Goal: Information Seeking & Learning: Learn about a topic

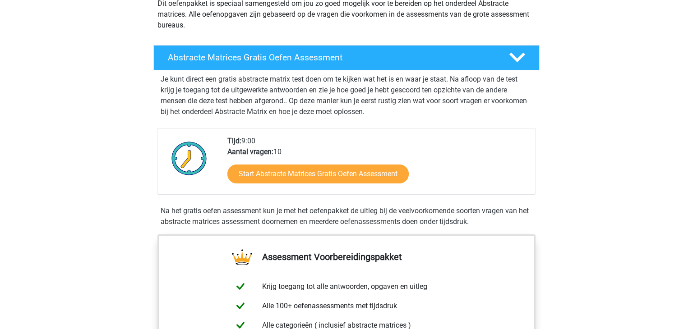
scroll to position [119, 0]
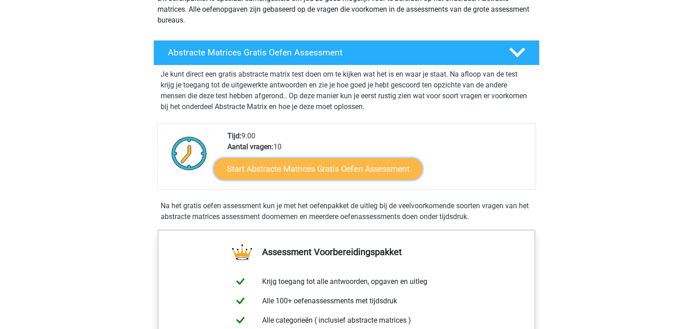
click at [352, 174] on link "Start Abstracte Matrices Gratis Oefen Assessment" at bounding box center [318, 169] width 208 height 22
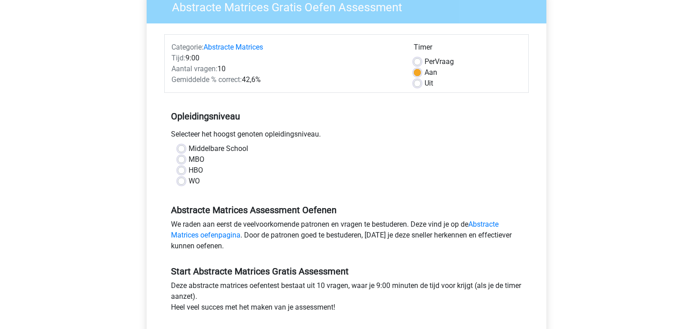
scroll to position [87, 0]
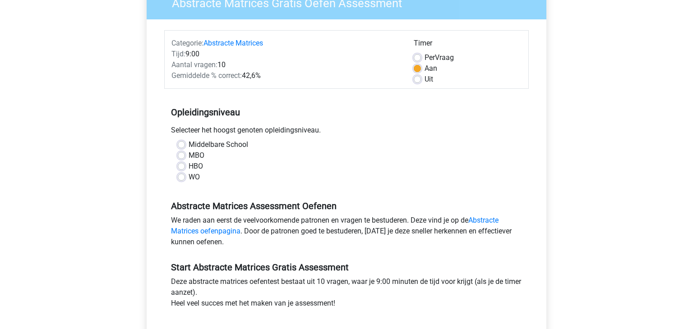
click at [188, 155] on label "MBO" at bounding box center [196, 155] width 16 height 11
click at [184, 155] on input "MBO" at bounding box center [181, 154] width 7 height 9
radio input "true"
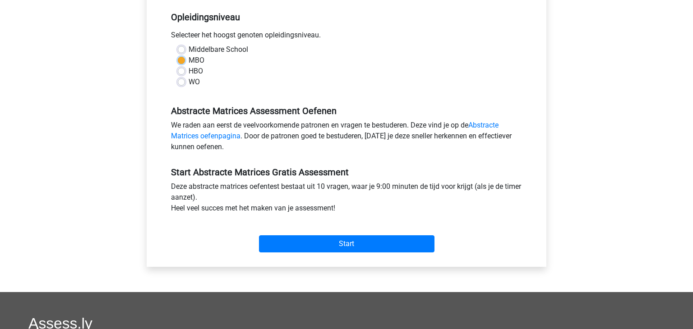
scroll to position [184, 0]
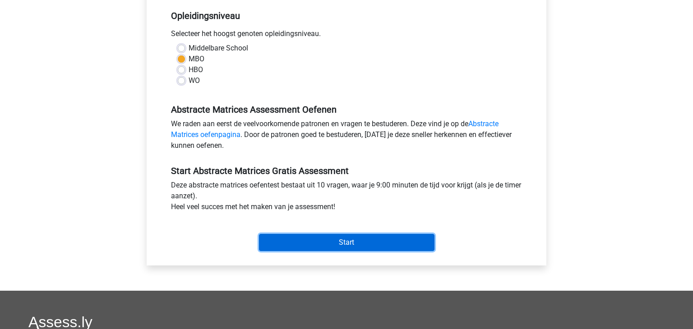
click at [368, 243] on input "Start" at bounding box center [346, 242] width 175 height 17
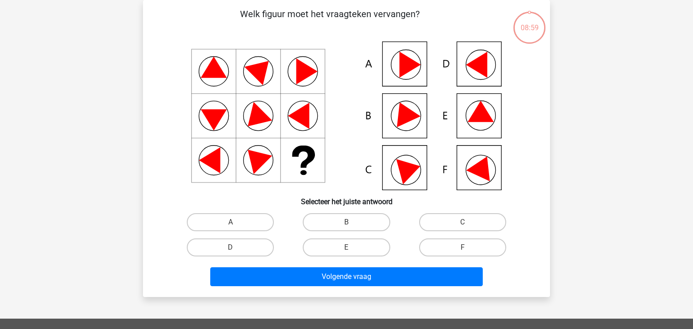
scroll to position [42, 0]
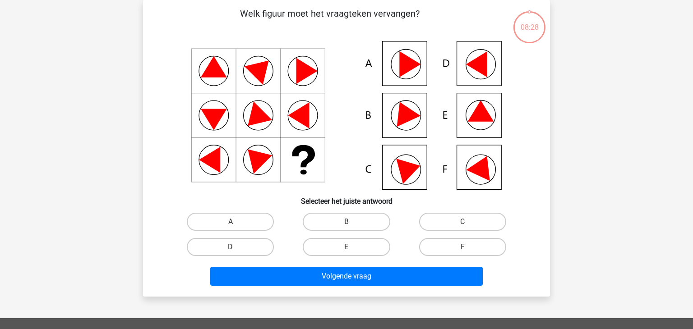
click at [225, 248] on label "D" at bounding box center [230, 247] width 87 height 18
click at [230, 248] on input "D" at bounding box center [233, 250] width 6 height 6
radio input "true"
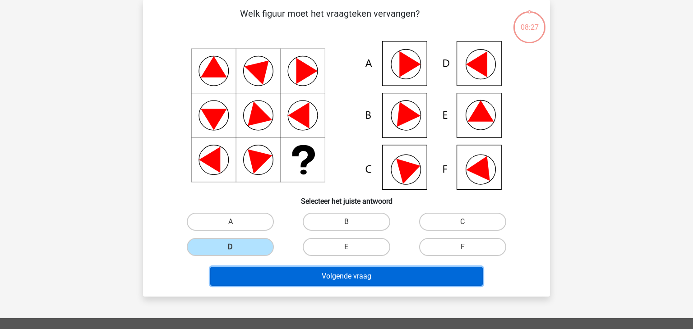
click at [257, 274] on button "Volgende vraag" at bounding box center [346, 276] width 273 height 19
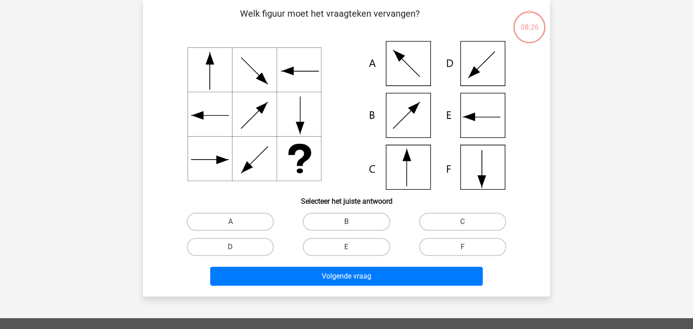
scroll to position [41, 0]
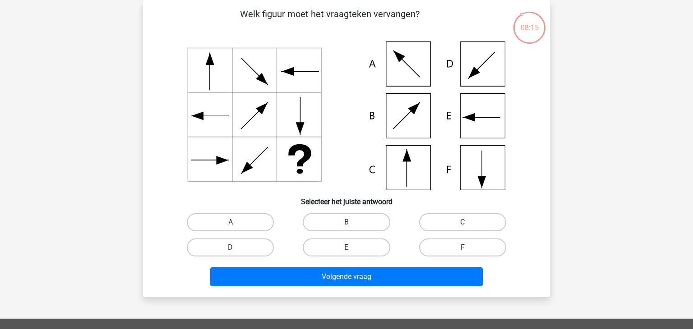
click at [459, 220] on label "C" at bounding box center [462, 222] width 87 height 18
click at [462, 222] on input "C" at bounding box center [465, 225] width 6 height 6
radio input "true"
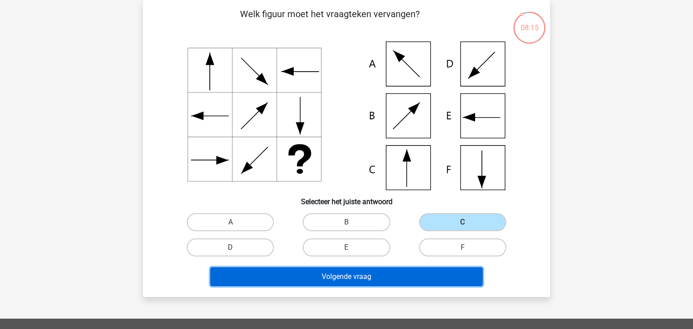
click at [384, 279] on button "Volgende vraag" at bounding box center [346, 276] width 273 height 19
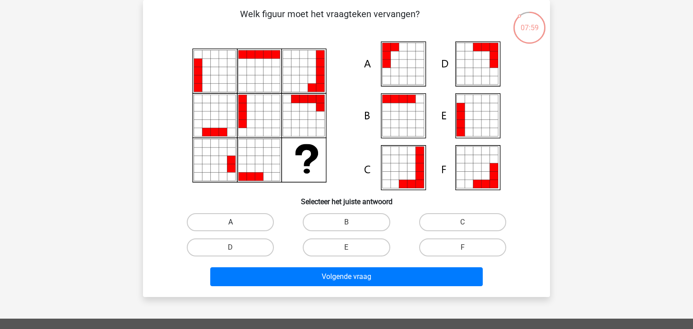
click at [237, 230] on label "A" at bounding box center [230, 222] width 87 height 18
click at [236, 228] on input "A" at bounding box center [233, 225] width 6 height 6
radio input "true"
click at [363, 292] on div "Welk figuur moet het vraagteken vervangen?" at bounding box center [346, 148] width 407 height 297
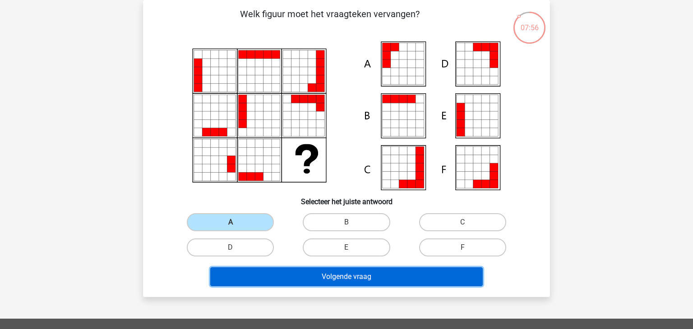
click at [373, 276] on button "Volgende vraag" at bounding box center [346, 276] width 273 height 19
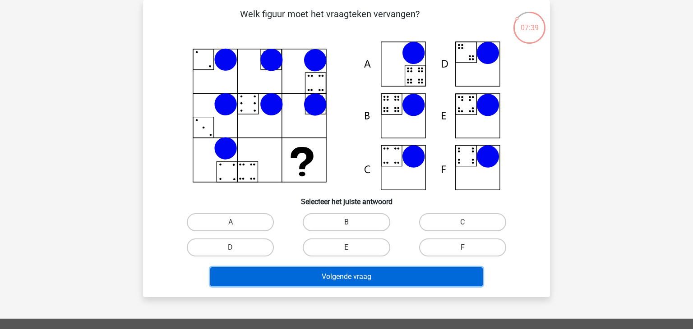
click at [383, 274] on button "Volgende vraag" at bounding box center [346, 276] width 273 height 19
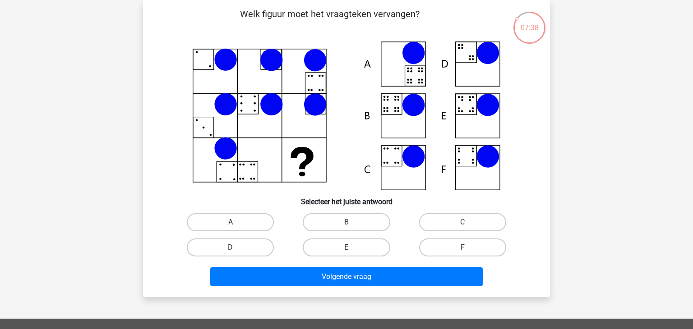
click at [255, 226] on label "A" at bounding box center [230, 222] width 87 height 18
click at [236, 226] on input "A" at bounding box center [233, 225] width 6 height 6
radio input "true"
click at [464, 222] on input "C" at bounding box center [465, 225] width 6 height 6
radio input "true"
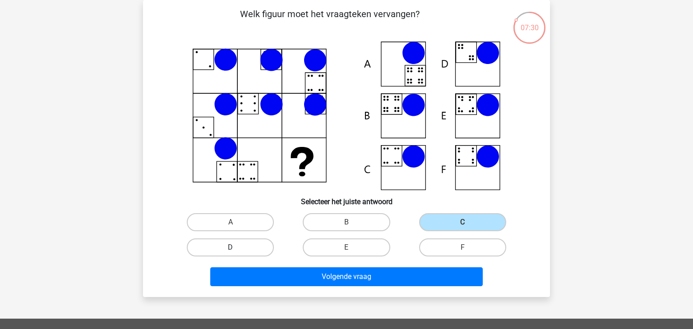
click at [261, 245] on label "D" at bounding box center [230, 248] width 87 height 18
click at [236, 248] on input "D" at bounding box center [233, 251] width 6 height 6
radio input "true"
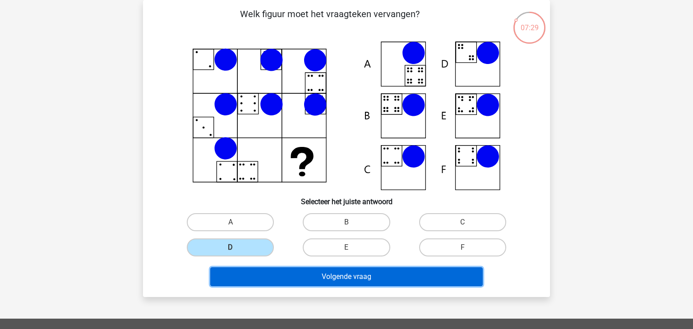
click at [362, 283] on button "Volgende vraag" at bounding box center [346, 276] width 273 height 19
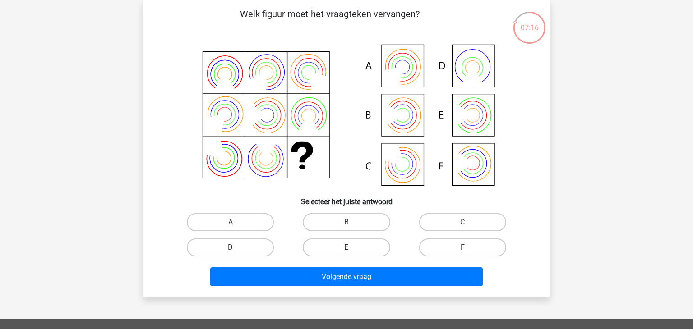
click at [334, 246] on label "E" at bounding box center [346, 248] width 87 height 18
click at [346, 248] on input "E" at bounding box center [349, 251] width 6 height 6
radio input "true"
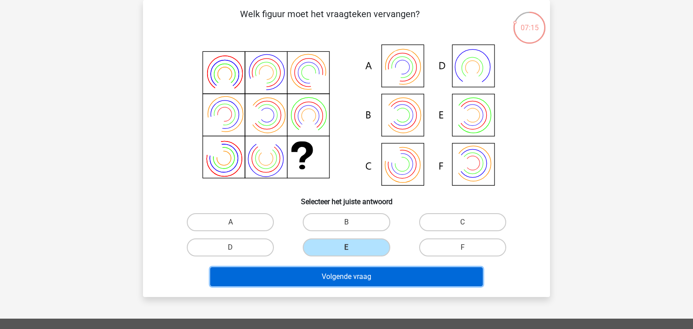
click at [402, 275] on button "Volgende vraag" at bounding box center [346, 276] width 273 height 19
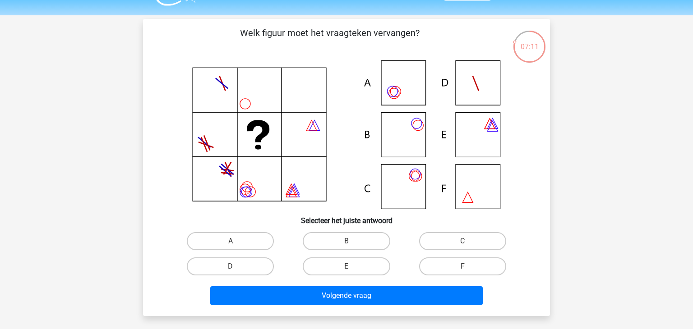
scroll to position [27, 0]
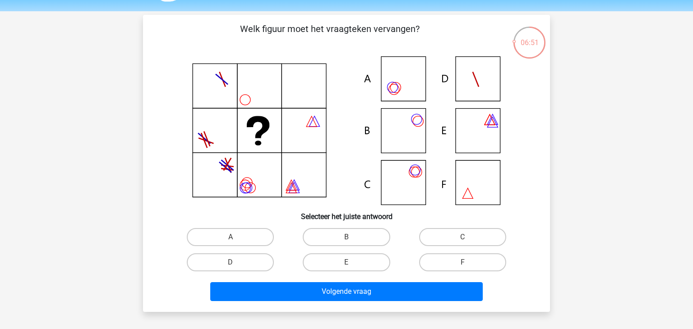
click at [418, 137] on icon at bounding box center [346, 130] width 363 height 149
click at [360, 232] on label "B" at bounding box center [346, 237] width 87 height 18
click at [352, 237] on input "B" at bounding box center [349, 240] width 6 height 6
radio input "true"
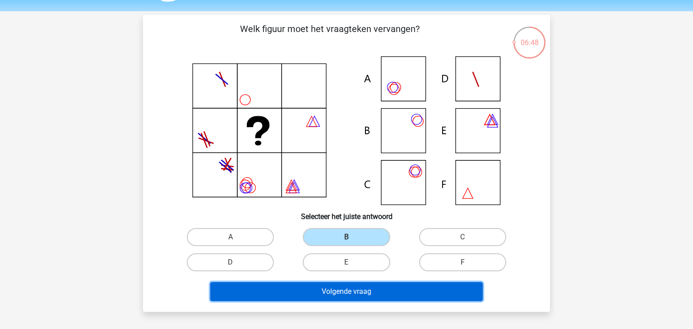
click at [356, 287] on button "Volgende vraag" at bounding box center [346, 291] width 273 height 19
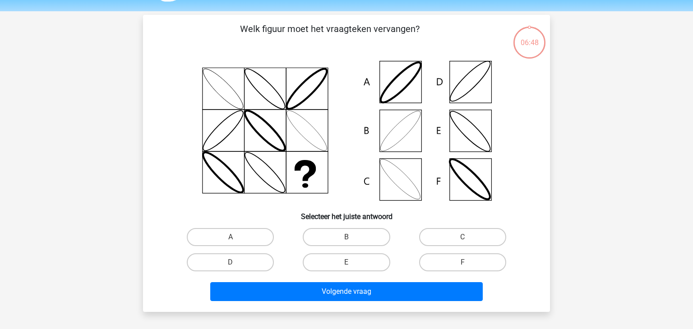
scroll to position [41, 0]
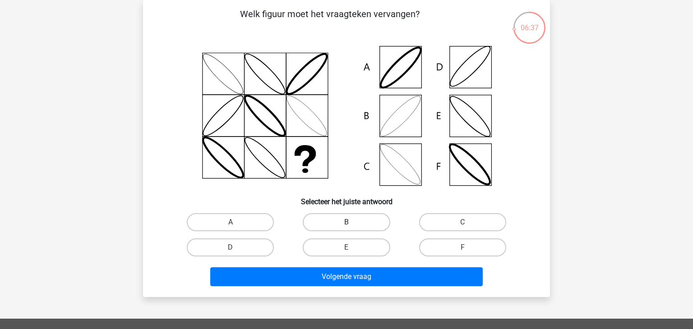
click at [360, 218] on label "B" at bounding box center [346, 222] width 87 height 18
click at [352, 222] on input "B" at bounding box center [349, 225] width 6 height 6
radio input "true"
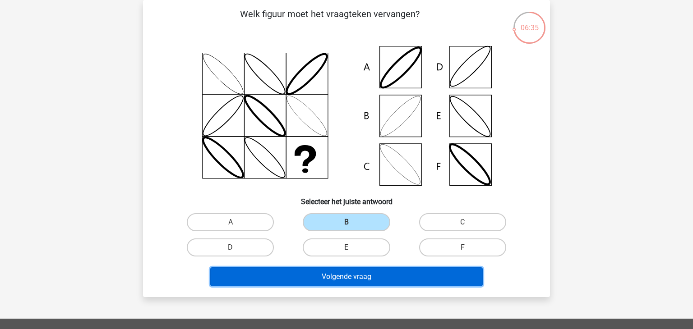
click at [362, 273] on button "Volgende vraag" at bounding box center [346, 276] width 273 height 19
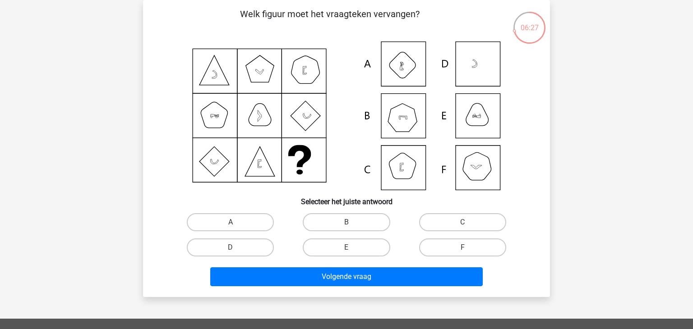
click at [369, 232] on div "B" at bounding box center [346, 222] width 116 height 25
click at [367, 223] on label "B" at bounding box center [346, 222] width 87 height 18
click at [352, 223] on input "B" at bounding box center [349, 225] width 6 height 6
radio input "true"
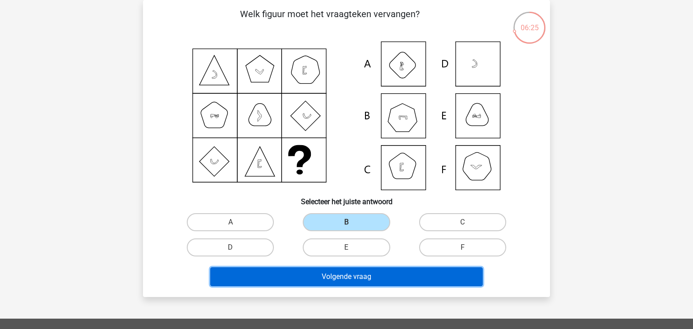
click at [346, 276] on button "Volgende vraag" at bounding box center [346, 276] width 273 height 19
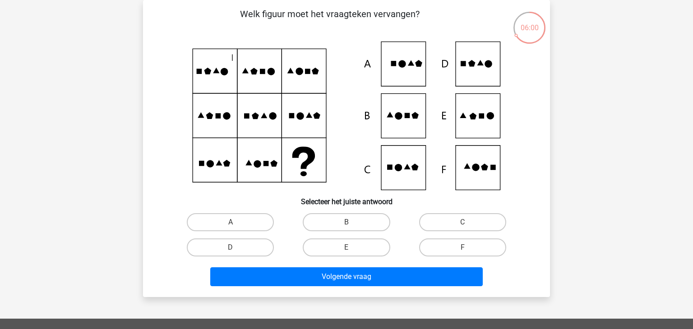
click at [340, 233] on div "B" at bounding box center [346, 222] width 116 height 25
click at [349, 221] on label "B" at bounding box center [346, 222] width 87 height 18
click at [349, 222] on input "B" at bounding box center [349, 225] width 6 height 6
radio input "true"
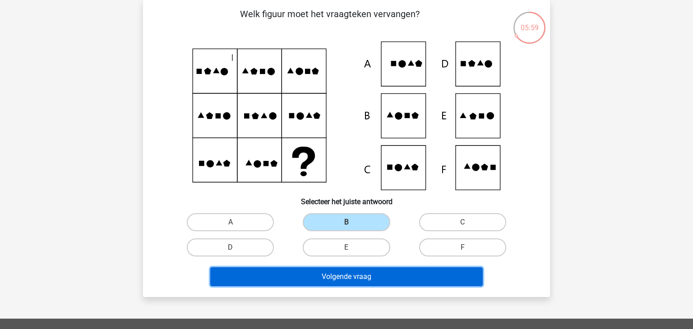
click at [355, 271] on button "Volgende vraag" at bounding box center [346, 276] width 273 height 19
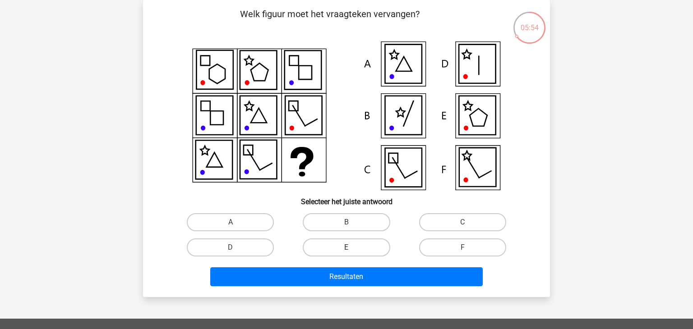
click at [358, 253] on label "E" at bounding box center [346, 248] width 87 height 18
click at [352, 253] on input "E" at bounding box center [349, 251] width 6 height 6
radio input "true"
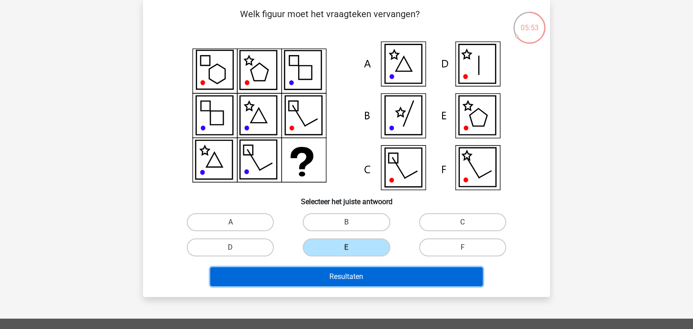
click at [352, 269] on button "Resultaten" at bounding box center [346, 276] width 273 height 19
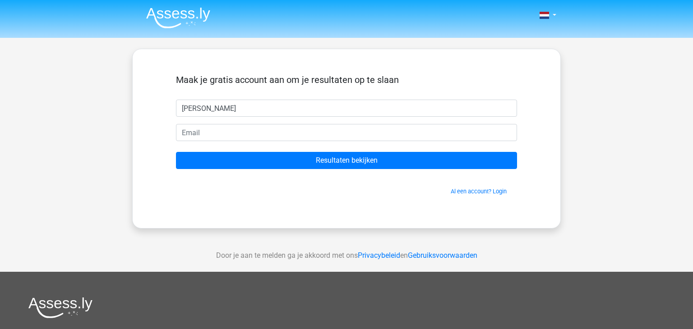
type input "[PERSON_NAME]"
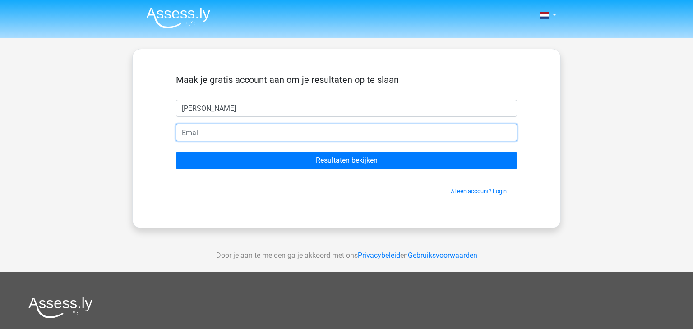
click at [293, 138] on input "email" at bounding box center [346, 132] width 341 height 17
type input "[EMAIL_ADDRESS][DOMAIN_NAME]"
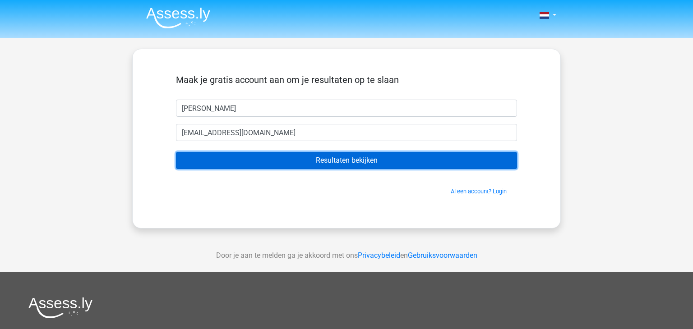
click at [295, 165] on input "Resultaten bekijken" at bounding box center [346, 160] width 341 height 17
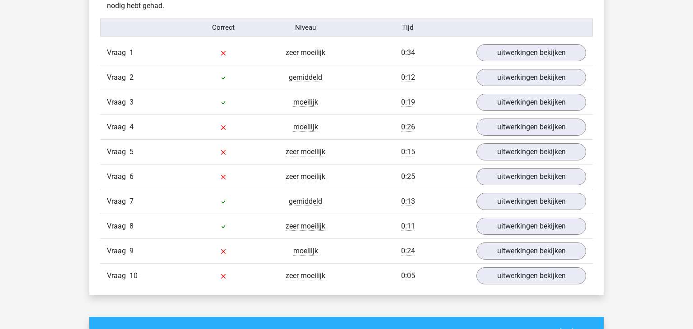
scroll to position [740, 0]
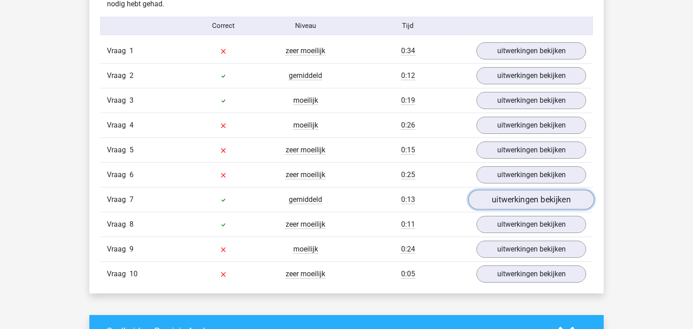
click at [571, 198] on link "uitwerkingen bekijken" at bounding box center [531, 200] width 126 height 20
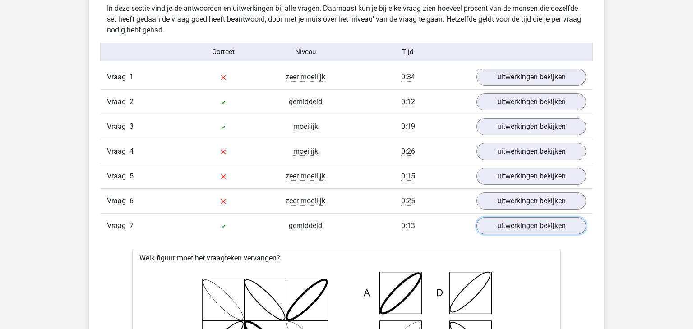
scroll to position [714, 0]
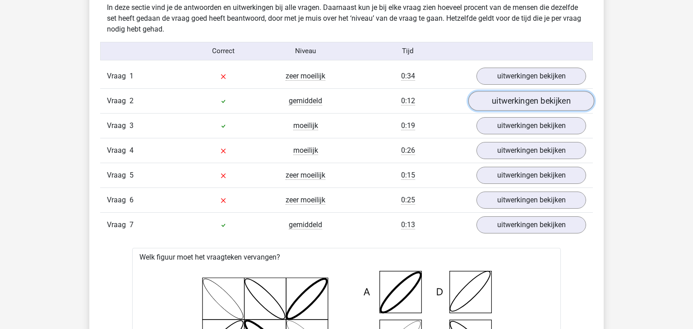
click at [511, 108] on link "uitwerkingen bekijken" at bounding box center [531, 101] width 126 height 20
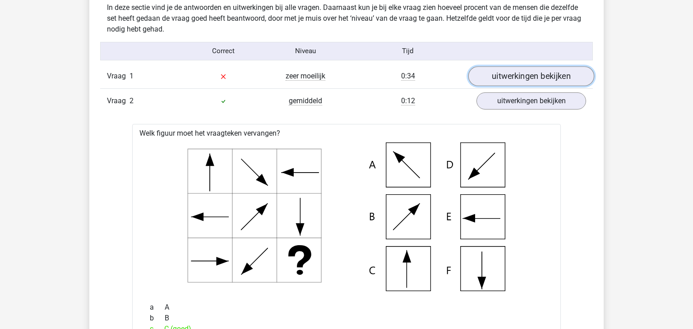
click at [520, 71] on link "uitwerkingen bekijken" at bounding box center [531, 76] width 126 height 20
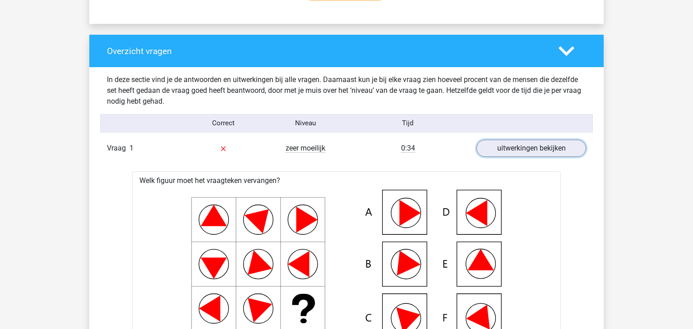
scroll to position [620, 0]
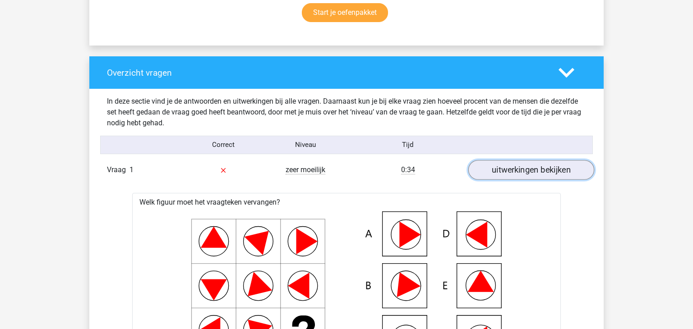
click at [519, 163] on link "uitwerkingen bekijken" at bounding box center [531, 170] width 126 height 20
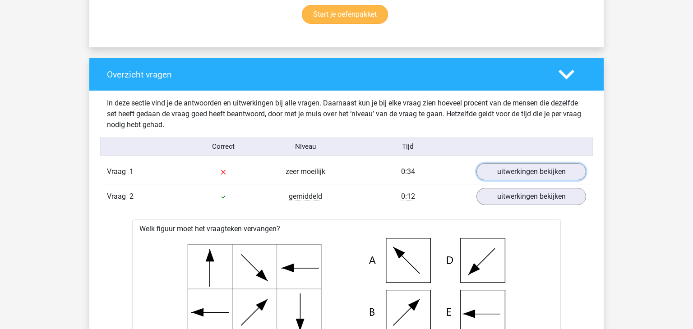
scroll to position [622, 0]
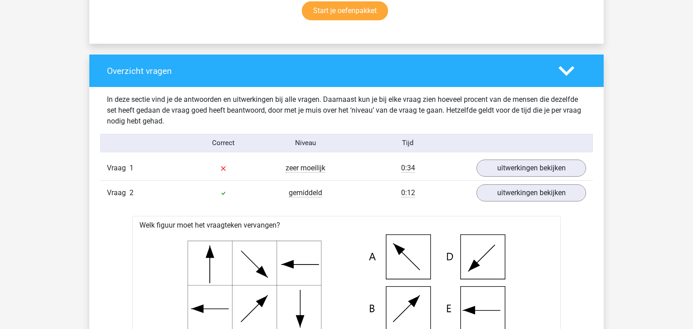
click at [510, 182] on div "Vraag 2 gemiddeld 0:12 uitwerkingen bekijken" at bounding box center [346, 192] width 492 height 25
click at [510, 199] on link "uitwerkingen bekijken" at bounding box center [531, 193] width 126 height 20
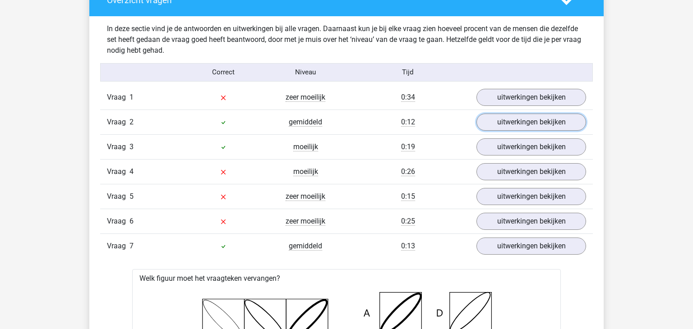
scroll to position [697, 0]
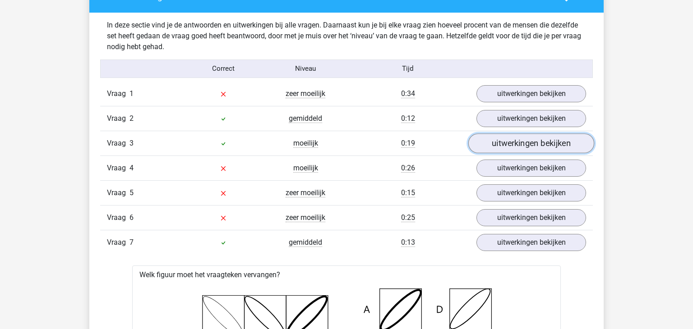
click at [551, 149] on link "uitwerkingen bekijken" at bounding box center [531, 143] width 126 height 20
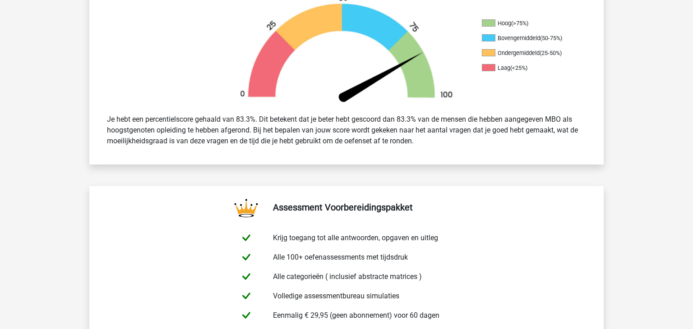
scroll to position [196, 0]
